Goal: Information Seeking & Learning: Learn about a topic

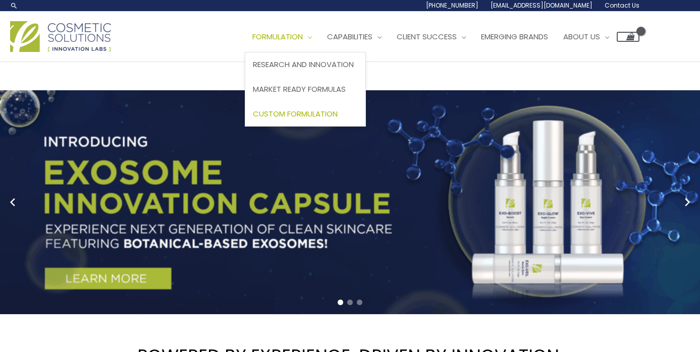
click at [318, 114] on span "Custom Formulation" at bounding box center [295, 113] width 85 height 11
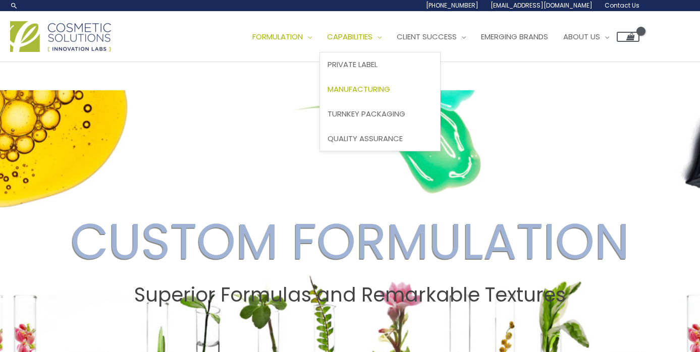
click at [374, 89] on span "Manufacturing" at bounding box center [358, 89] width 63 height 11
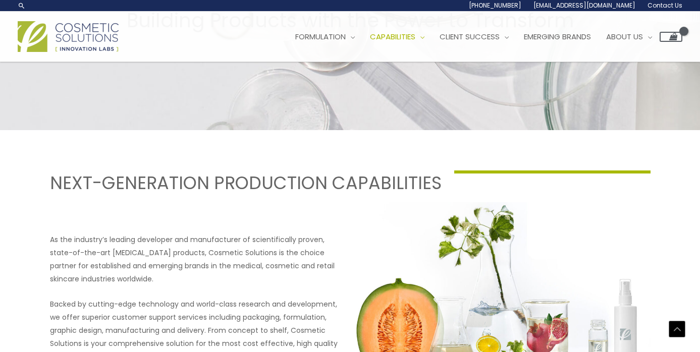
scroll to position [277, 0]
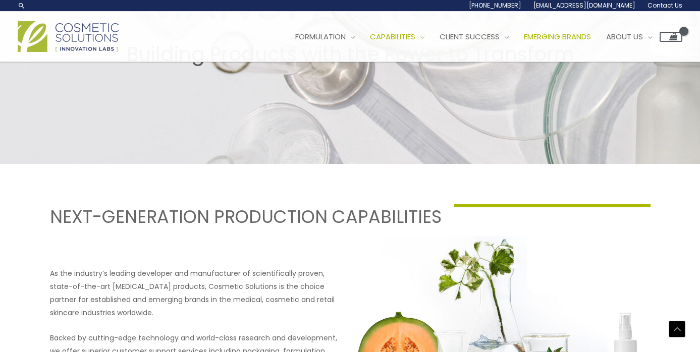
click at [567, 34] on span "Emerging Brands" at bounding box center [557, 36] width 67 height 11
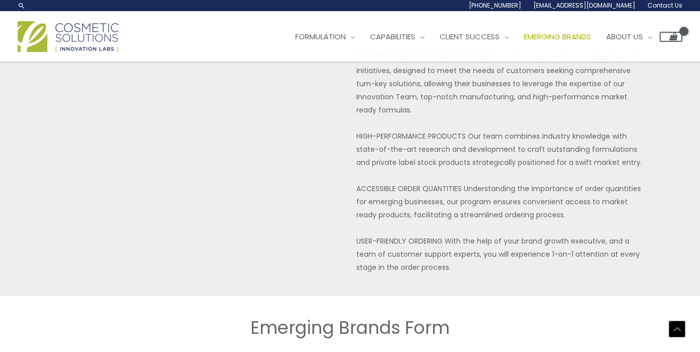
scroll to position [180, 0]
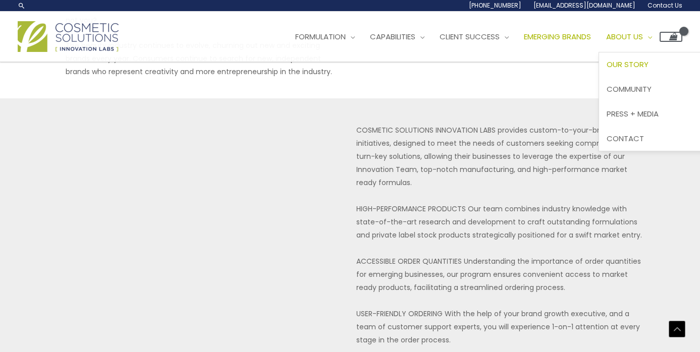
click at [636, 62] on span "Our Story" at bounding box center [628, 64] width 42 height 11
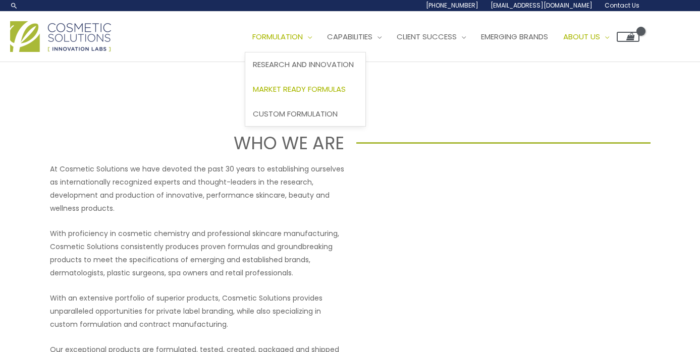
click at [295, 86] on span "Market Ready Formulas" at bounding box center [299, 89] width 93 height 11
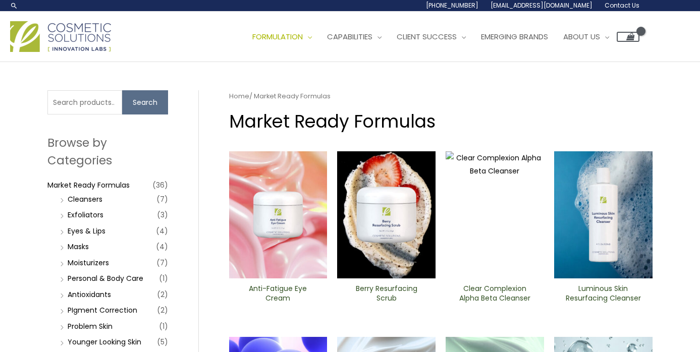
click at [92, 28] on img at bounding box center [60, 36] width 101 height 31
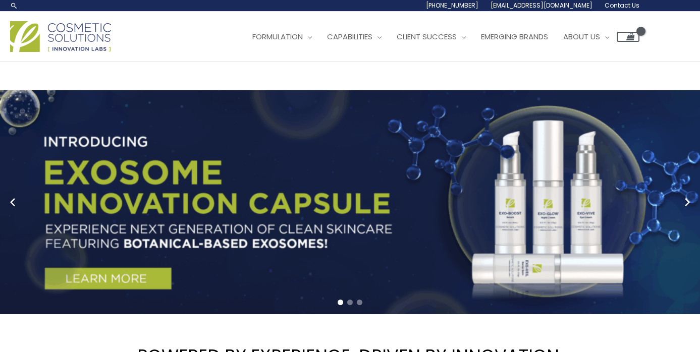
click at [16, 6] on link "Search icon link" at bounding box center [14, 6] width 8 height 8
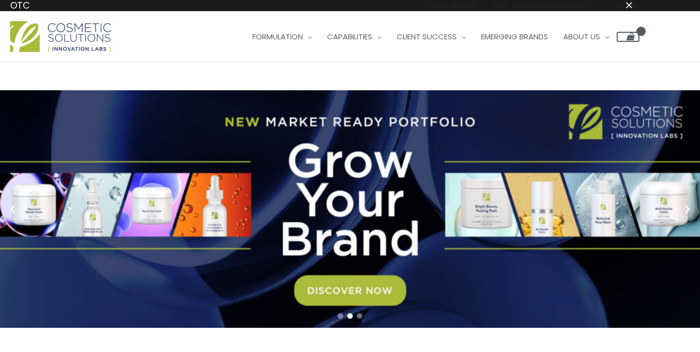
type input "OTC"
